Goal: Transaction & Acquisition: Download file/media

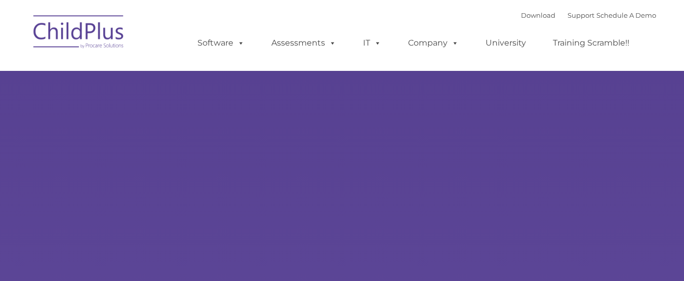
type input ""
select select "MEDIUM"
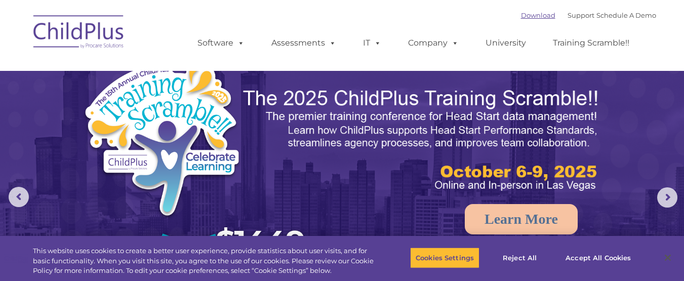
click at [531, 18] on link "Download" at bounding box center [538, 15] width 34 height 8
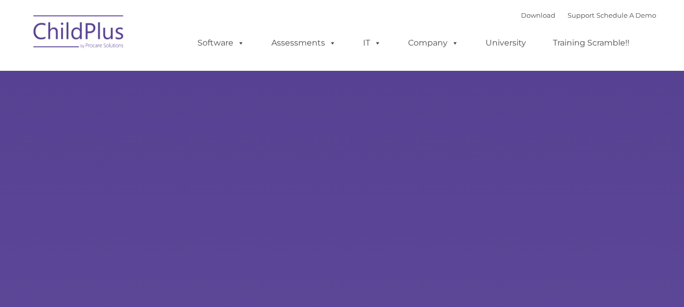
type input ""
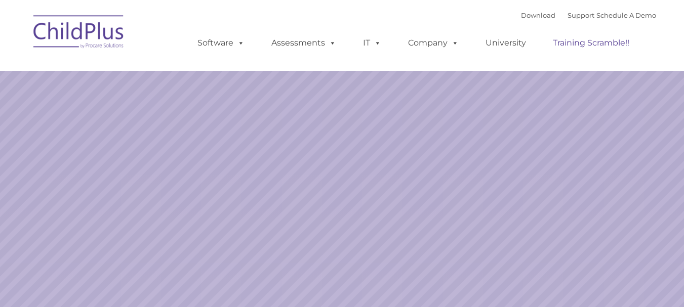
select select "MEDIUM"
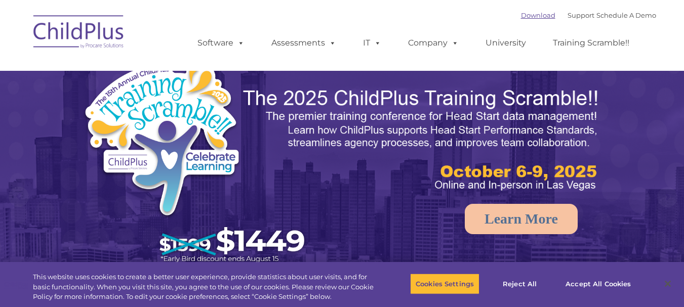
click at [521, 14] on link "Download" at bounding box center [538, 15] width 34 height 8
